Goal: Navigation & Orientation: Find specific page/section

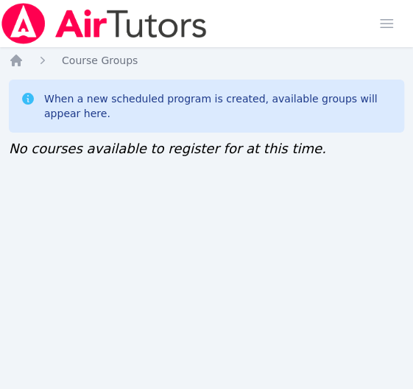
drag, startPoint x: 0, startPoint y: 0, endPoint x: 358, endPoint y: 205, distance: 412.4
click at [358, 205] on div "Home Sessions Study Groups Students Messages Open user menu Lisa Batuski Open m…" at bounding box center [206, 194] width 413 height 389
